Goal: Task Accomplishment & Management: Use online tool/utility

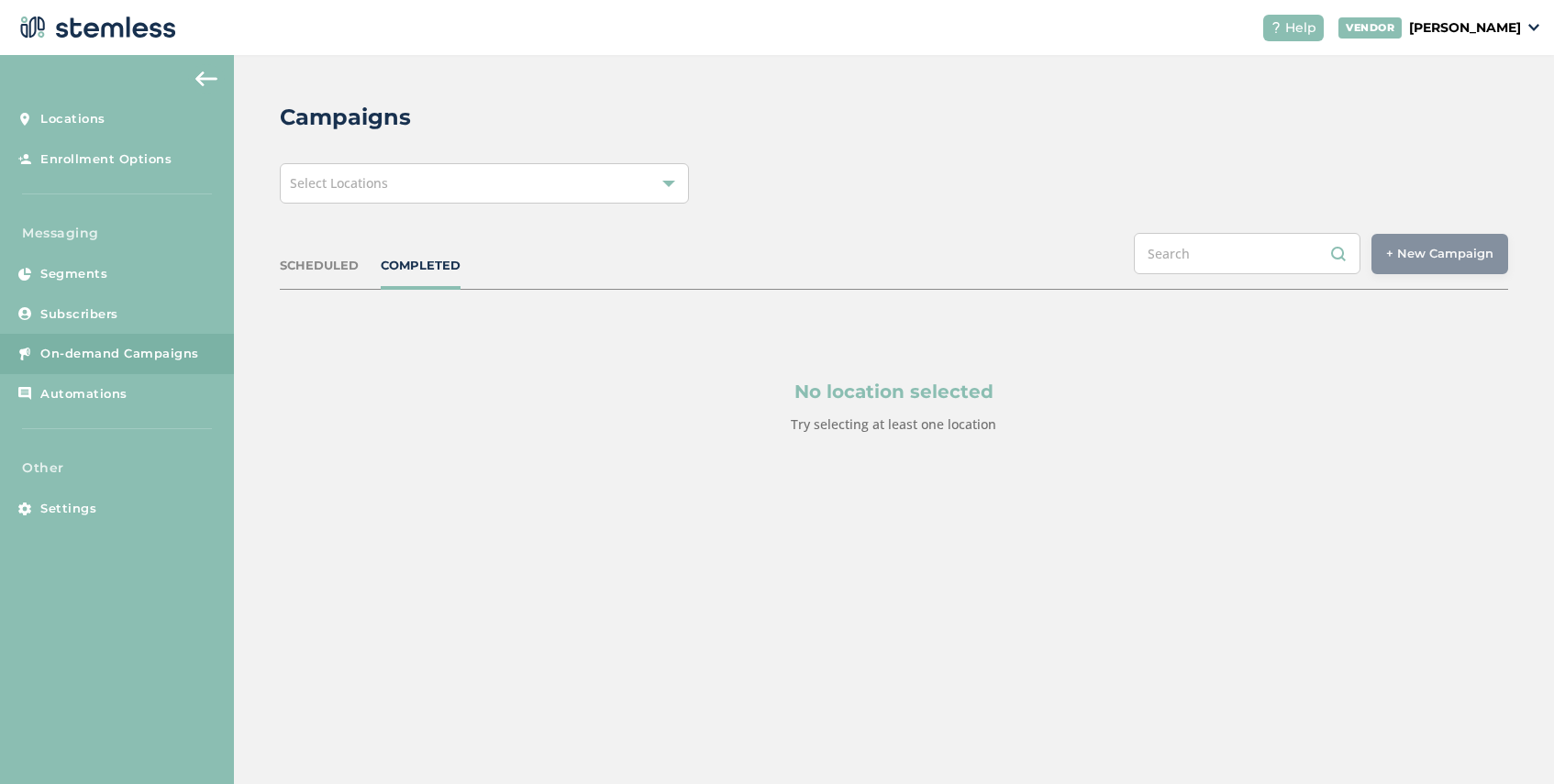
click at [357, 186] on span "Select Locations" at bounding box center [339, 183] width 98 height 18
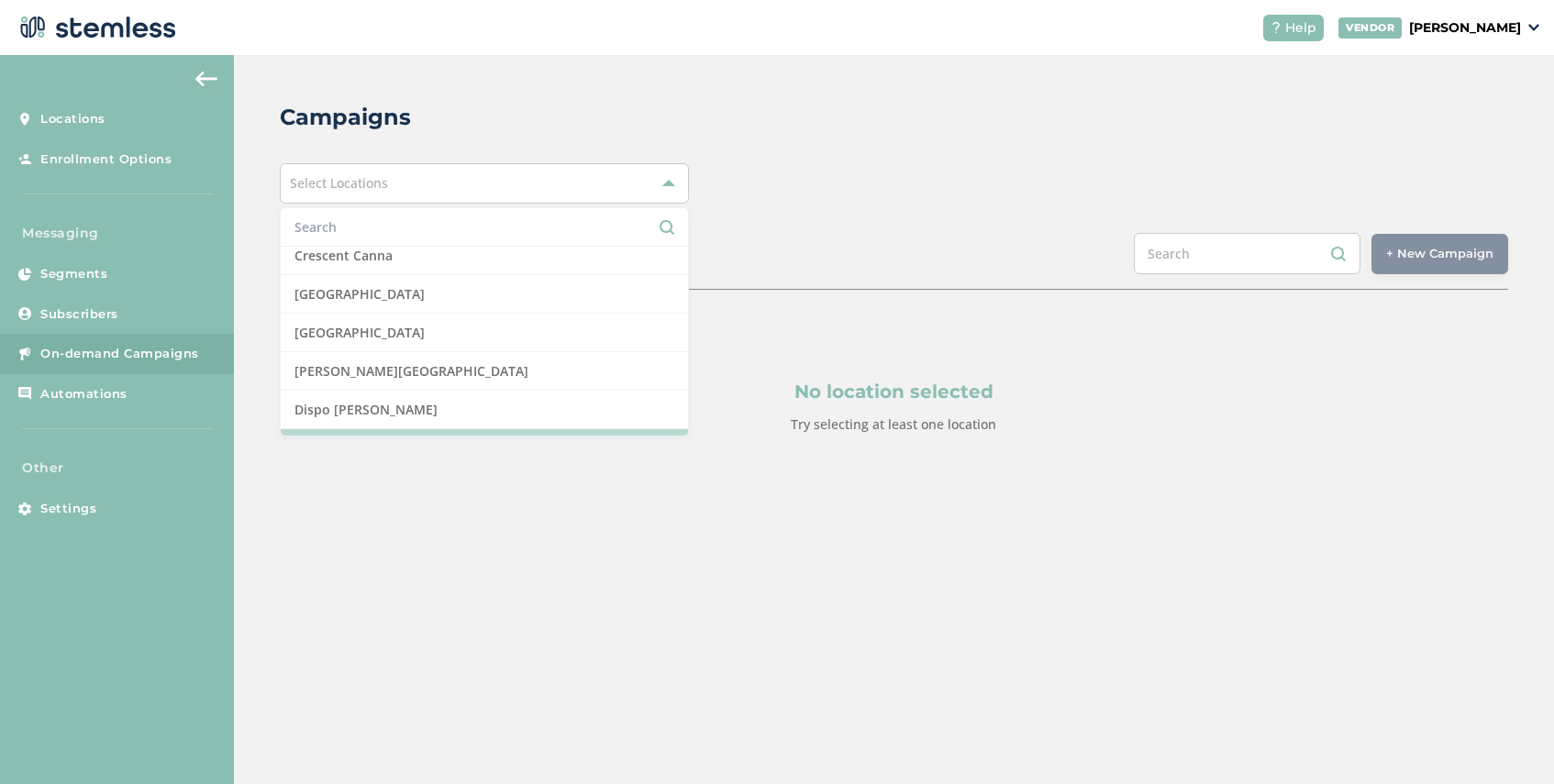
scroll to position [309, 0]
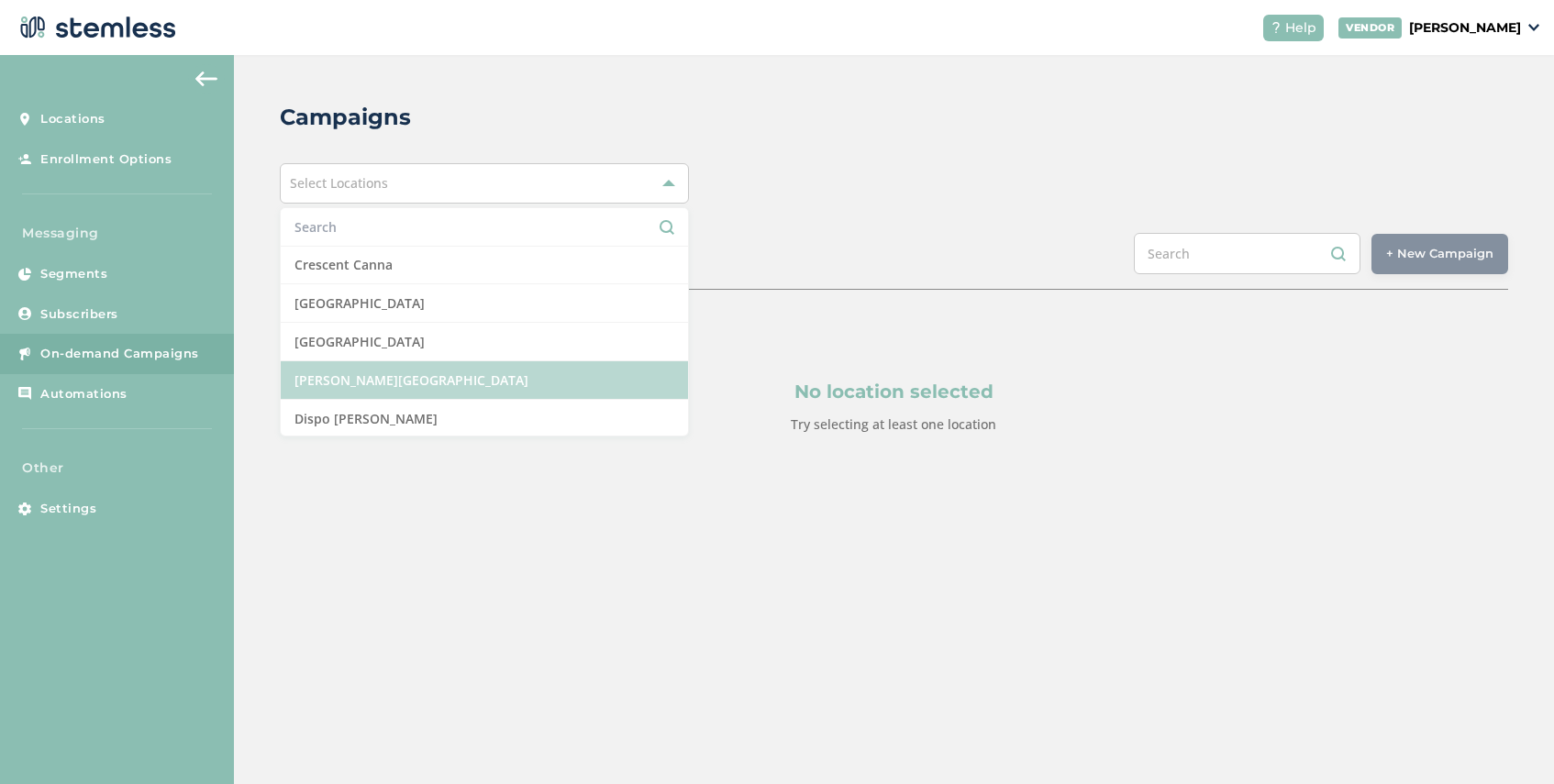
click at [449, 382] on li "[PERSON_NAME][GEOGRAPHIC_DATA]" at bounding box center [485, 380] width 407 height 38
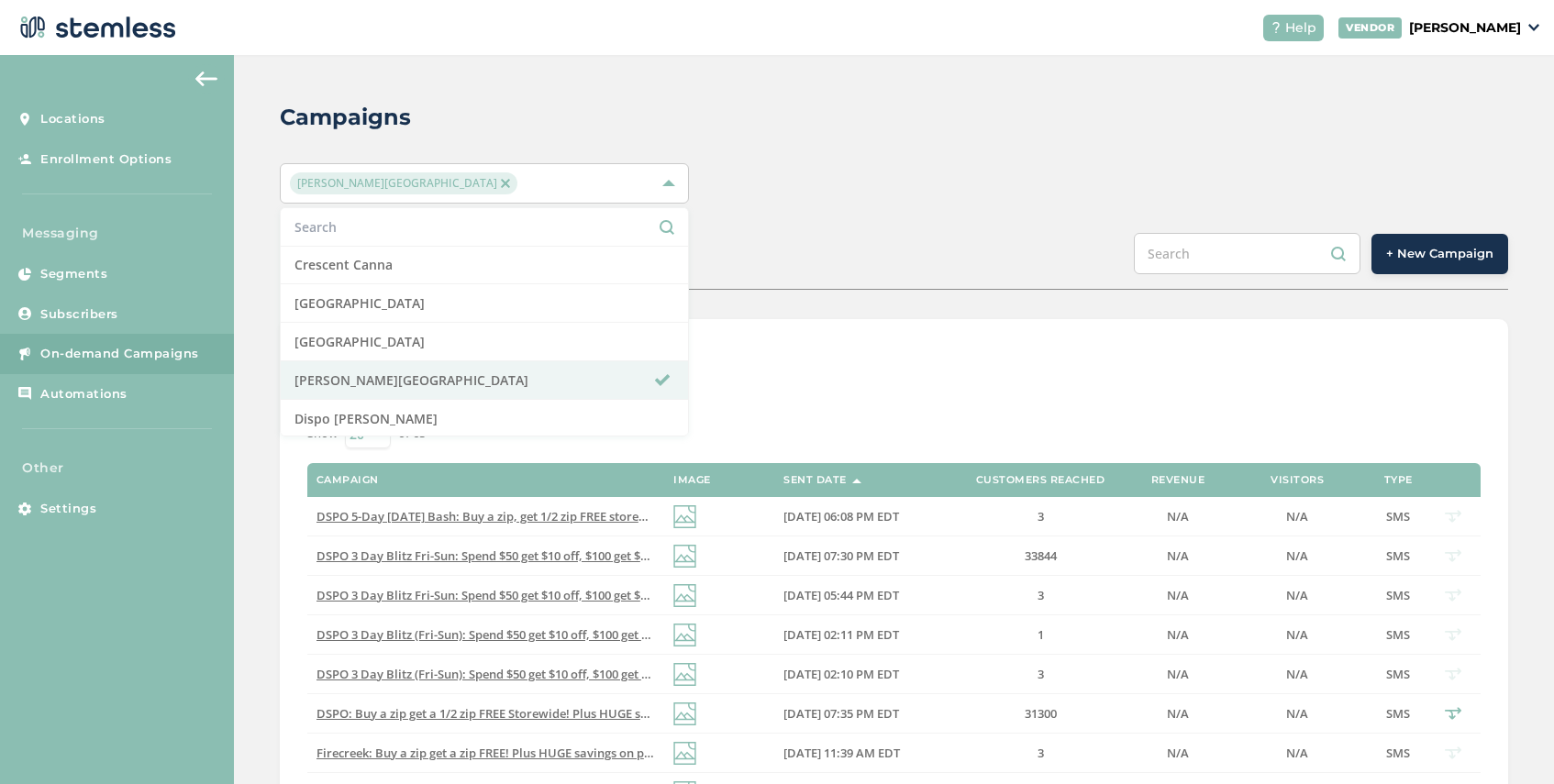
click at [843, 216] on div "Campaigns [PERSON_NAME][GEOGRAPHIC_DATA] Select All Amazing Botanicals [PERSON_…" at bounding box center [894, 733] width 1320 height 1358
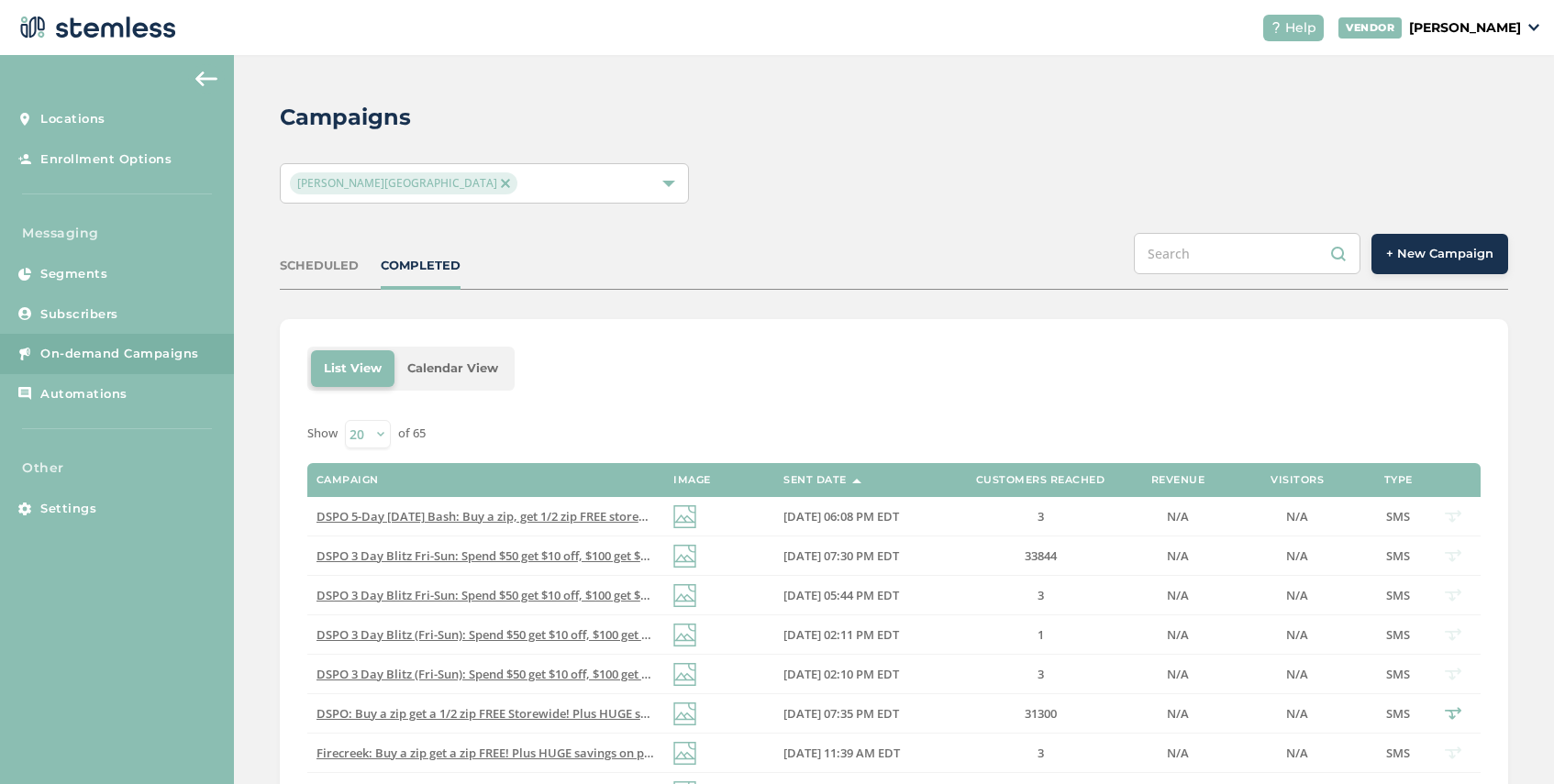
click at [1384, 257] on button "+ New Campaign" at bounding box center [1440, 254] width 137 height 40
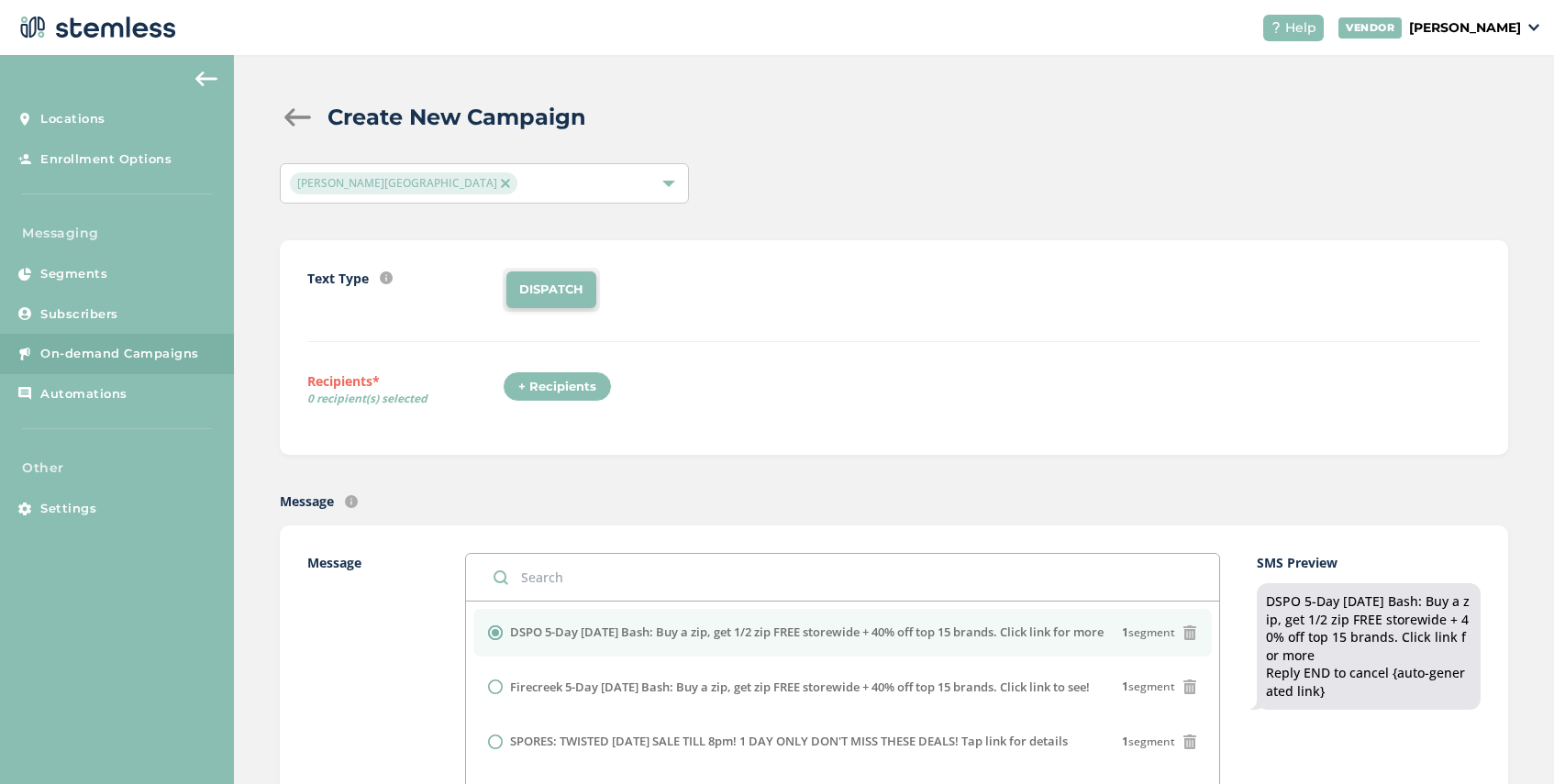
click at [561, 404] on div "+ Recipients" at bounding box center [562, 392] width 120 height 42
click at [567, 392] on div "+ Recipients" at bounding box center [556, 387] width 109 height 31
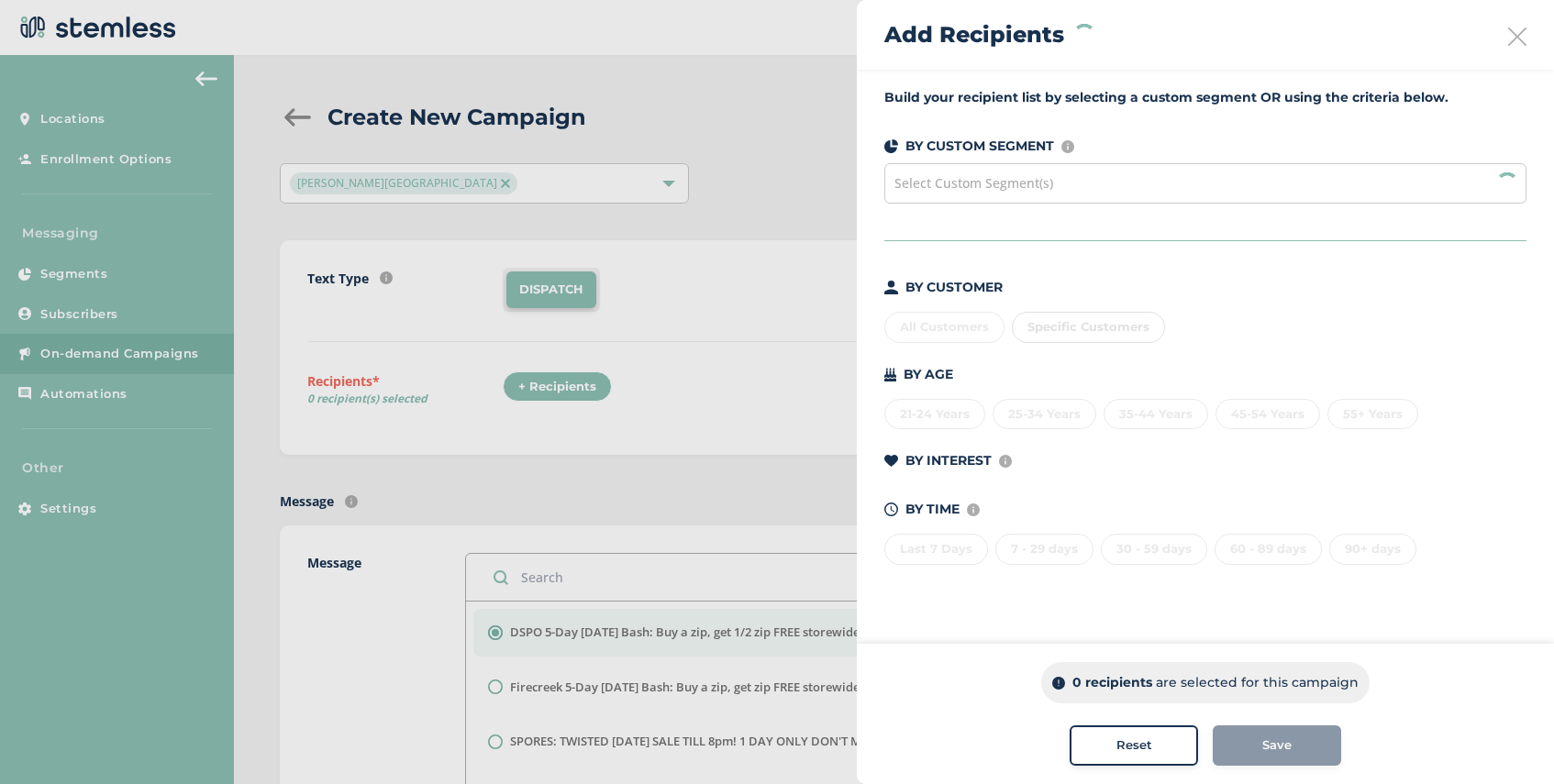
click at [960, 193] on div "Select Custom Segment(s)" at bounding box center [1205, 183] width 642 height 40
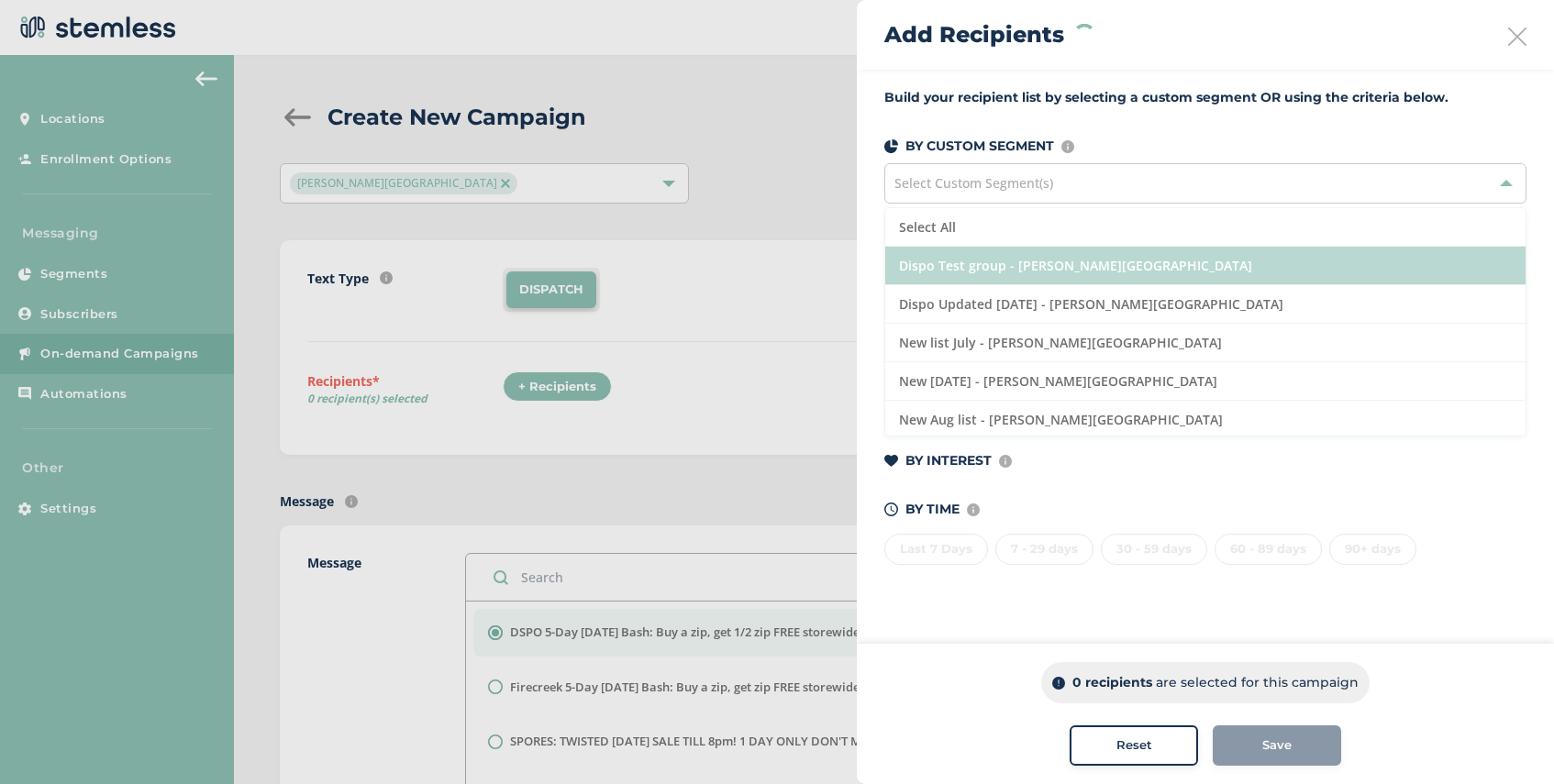
click at [1045, 251] on li "Dispo Test group - [PERSON_NAME][GEOGRAPHIC_DATA]" at bounding box center [1205, 265] width 640 height 38
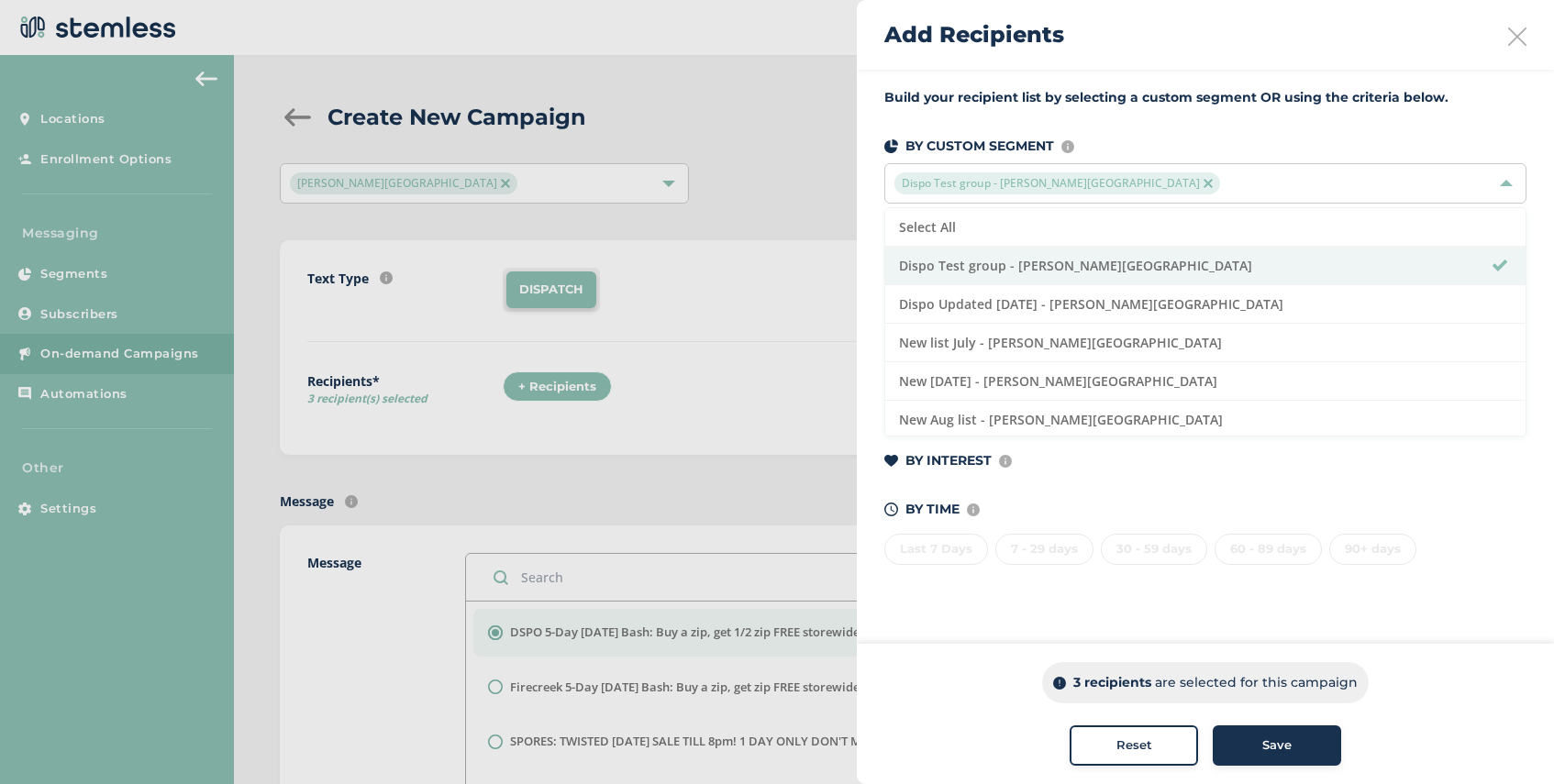
click at [1292, 750] on div "Save" at bounding box center [1277, 745] width 99 height 19
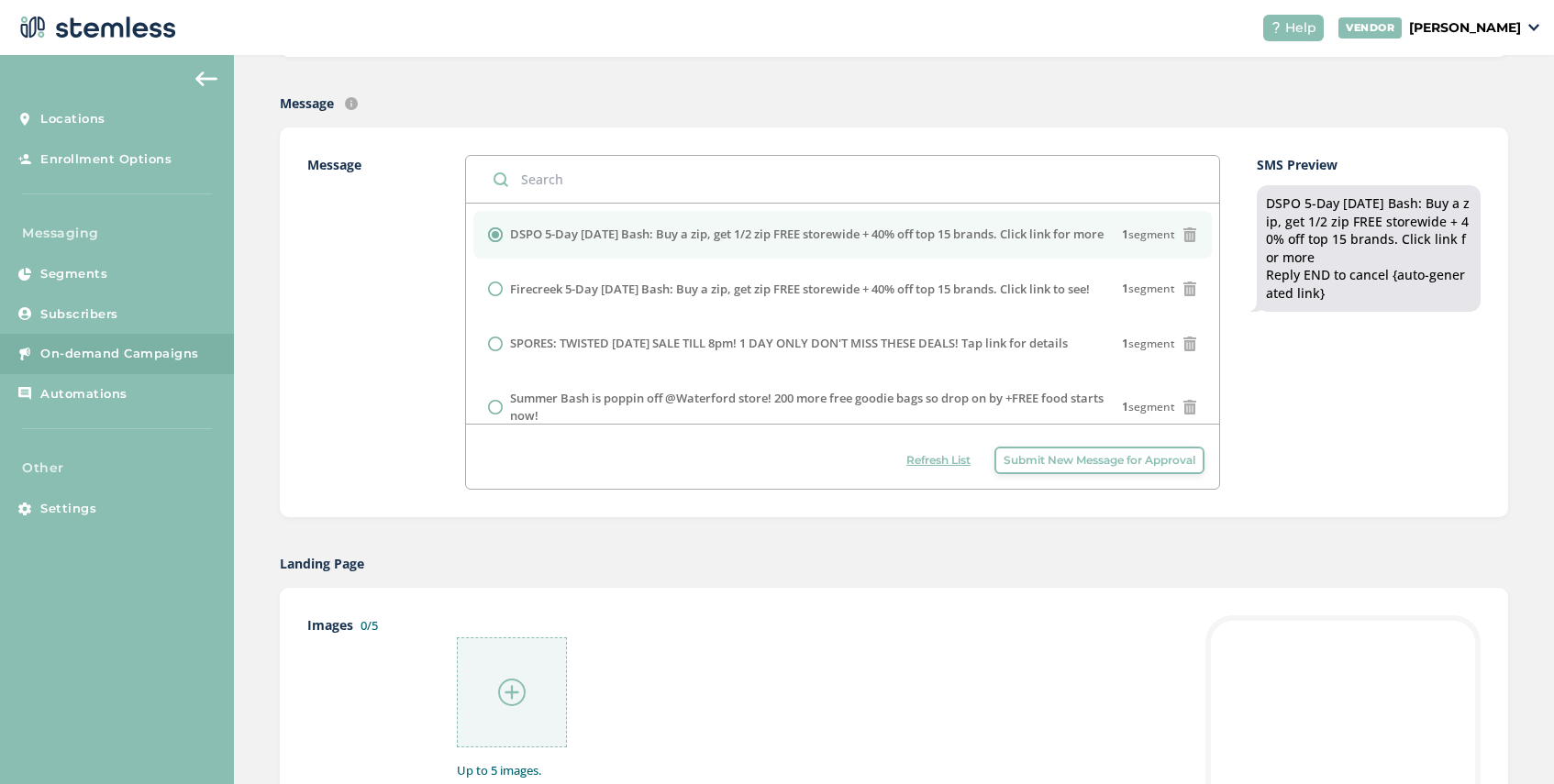
scroll to position [411, 0]
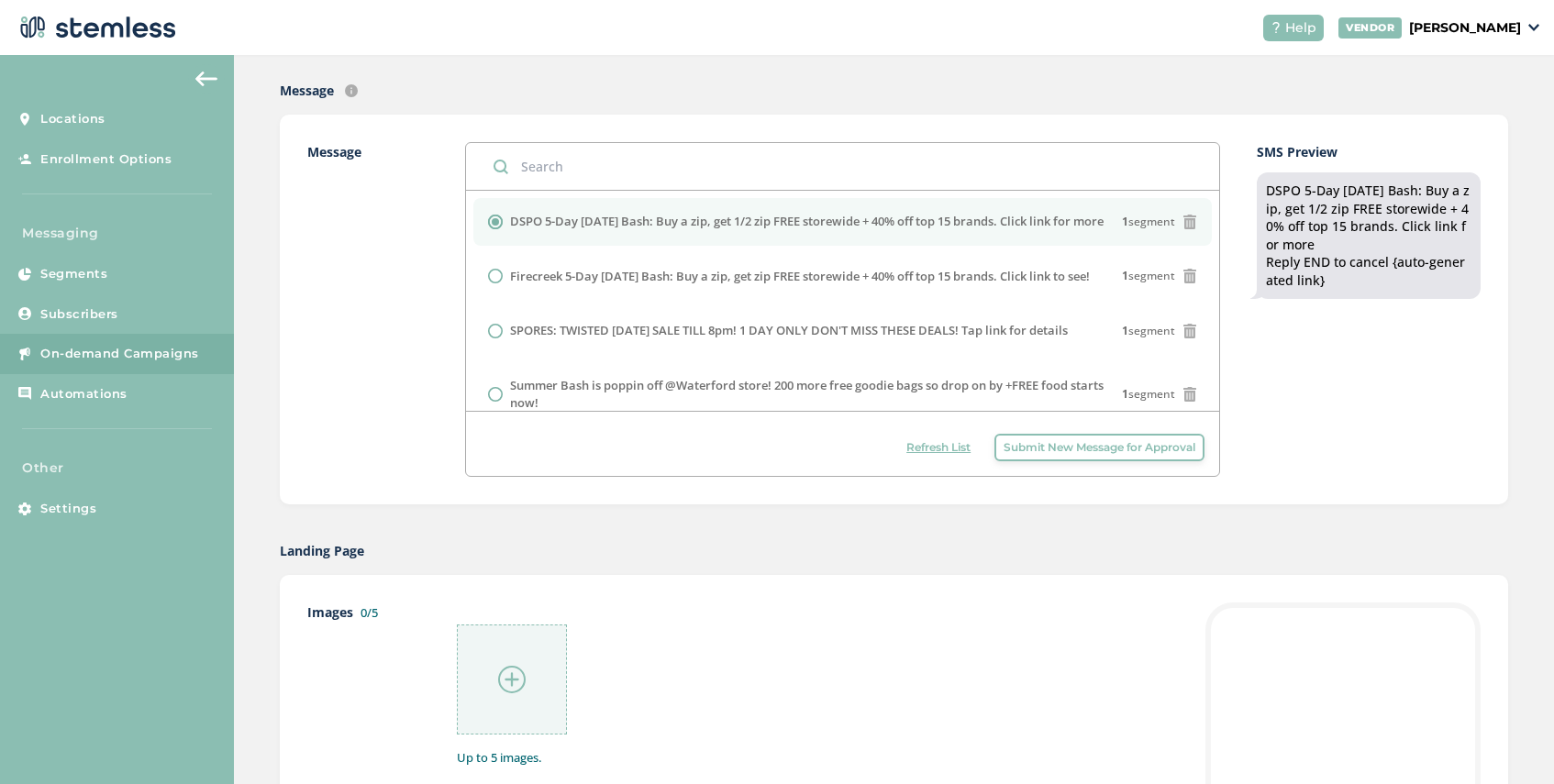
click at [511, 678] on img at bounding box center [512, 679] width 27 height 27
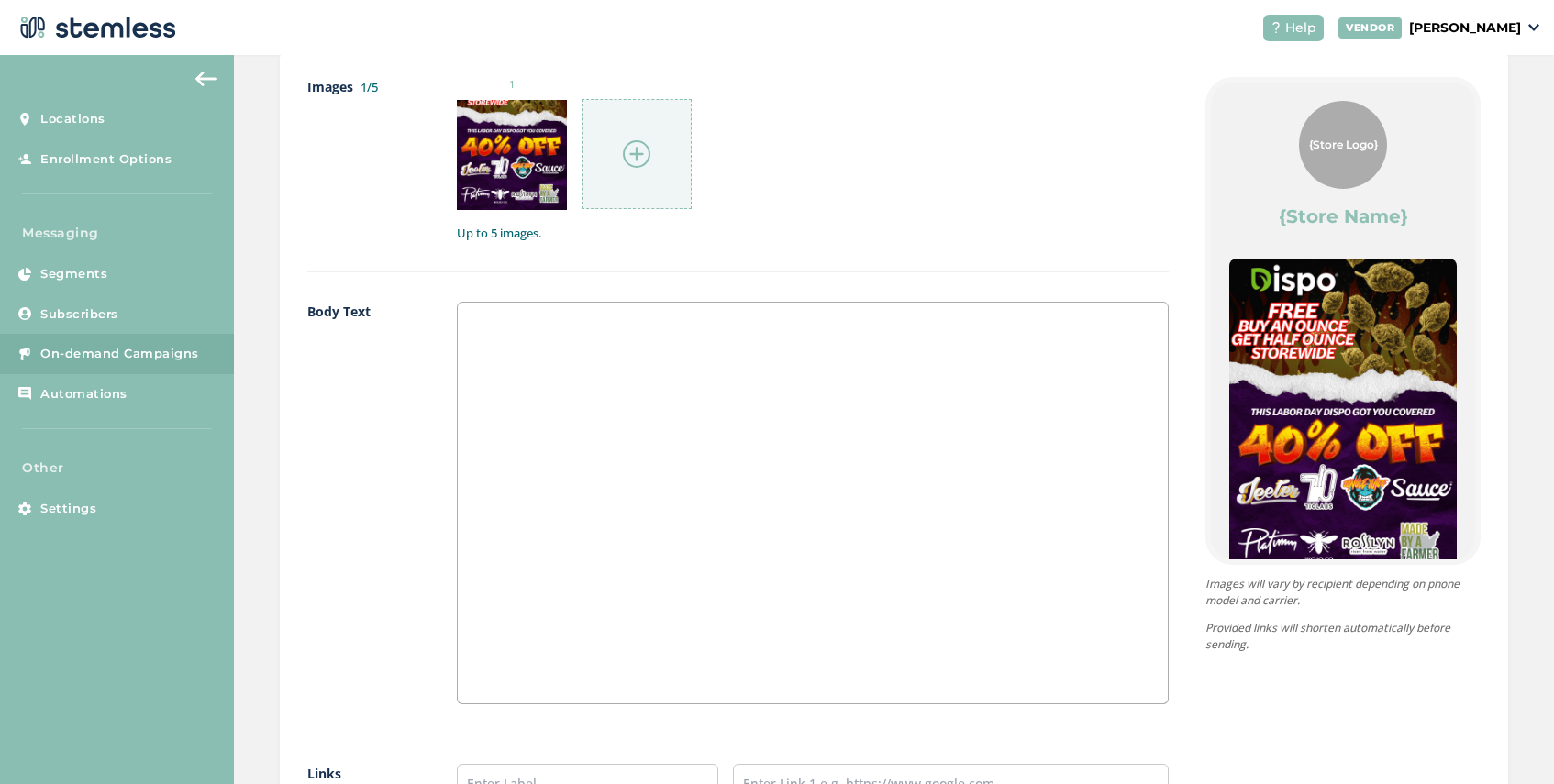
scroll to position [1247, 0]
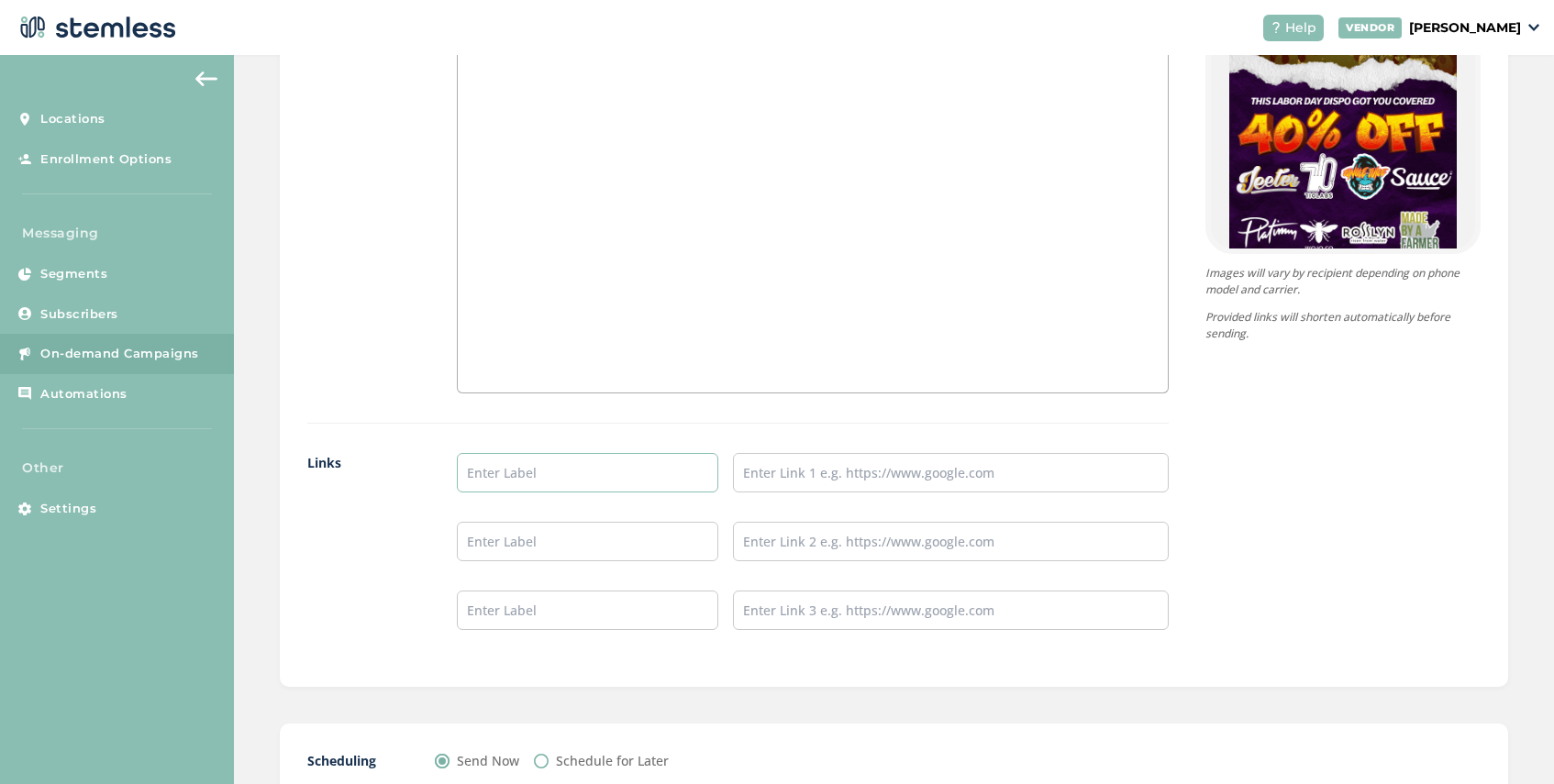
click at [542, 468] on input "text" at bounding box center [588, 473] width 261 height 39
type input "SHOP NOW"
click at [778, 484] on input "text" at bounding box center [951, 473] width 436 height 39
type input "[URL][DOMAIN_NAME]"
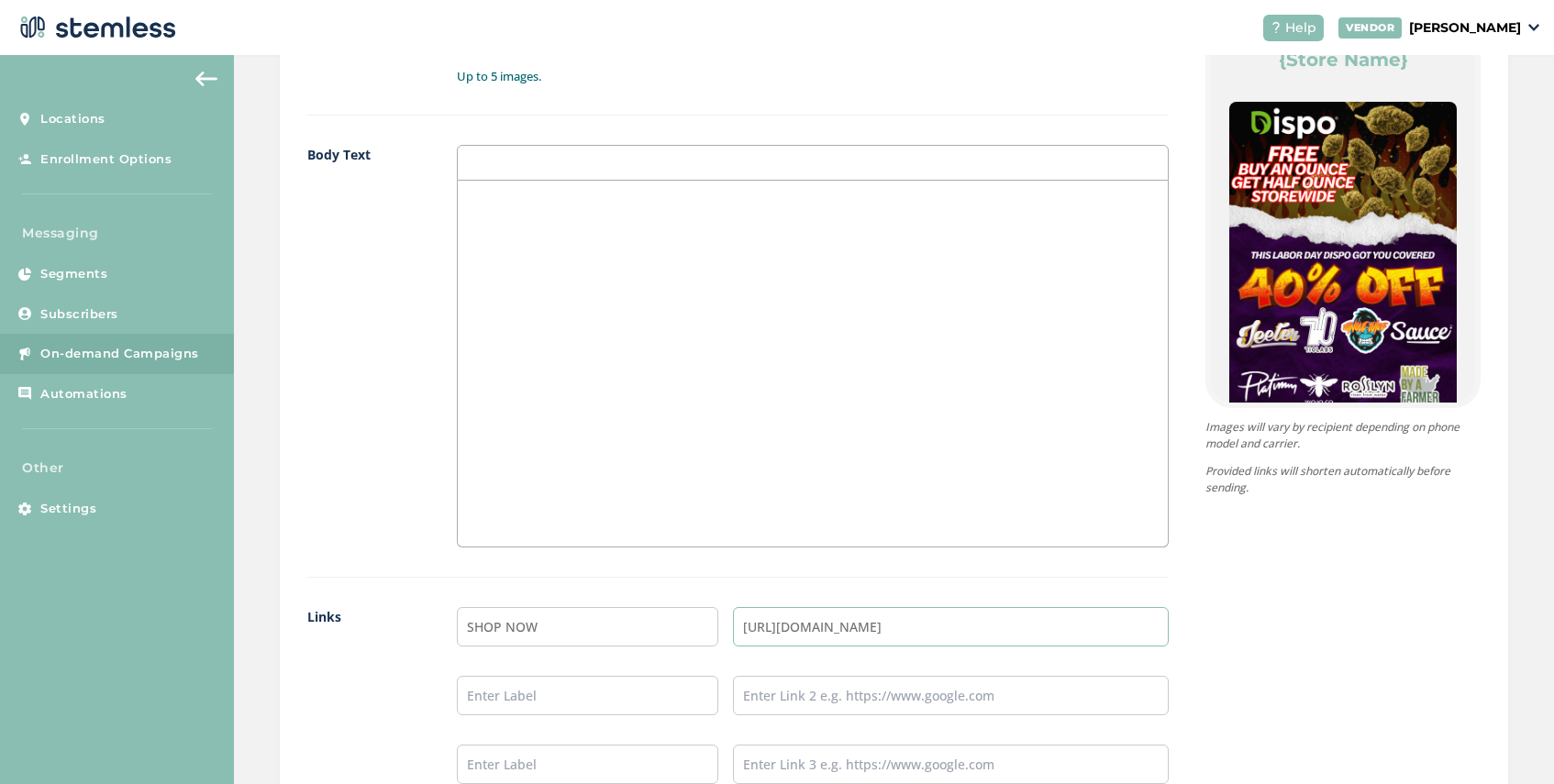
scroll to position [1376, 0]
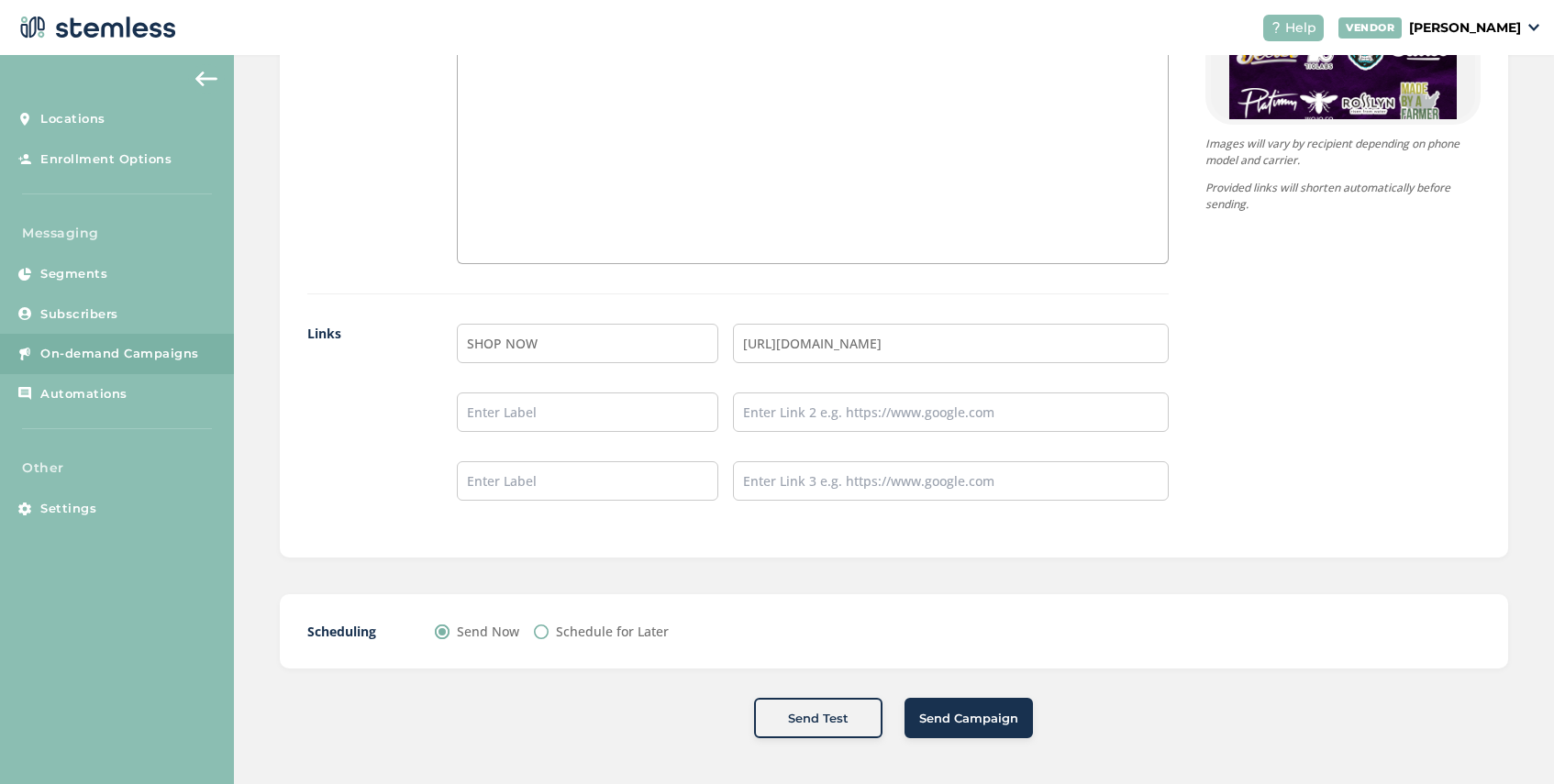
click at [991, 715] on span "Send Campaign" at bounding box center [968, 718] width 99 height 19
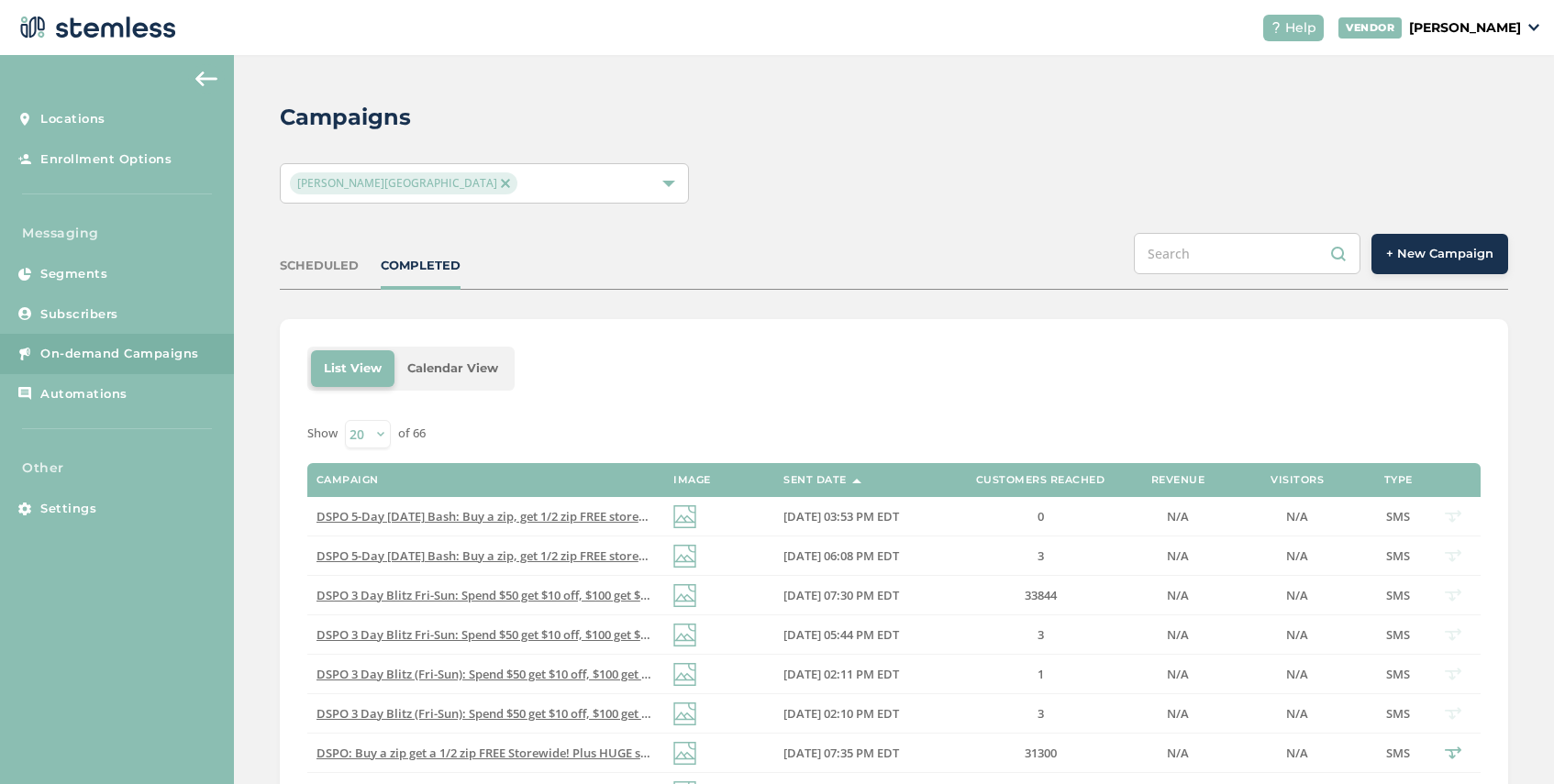
click at [1438, 251] on span "+ New Campaign" at bounding box center [1440, 254] width 108 height 19
